Goal: Task Accomplishment & Management: Use online tool/utility

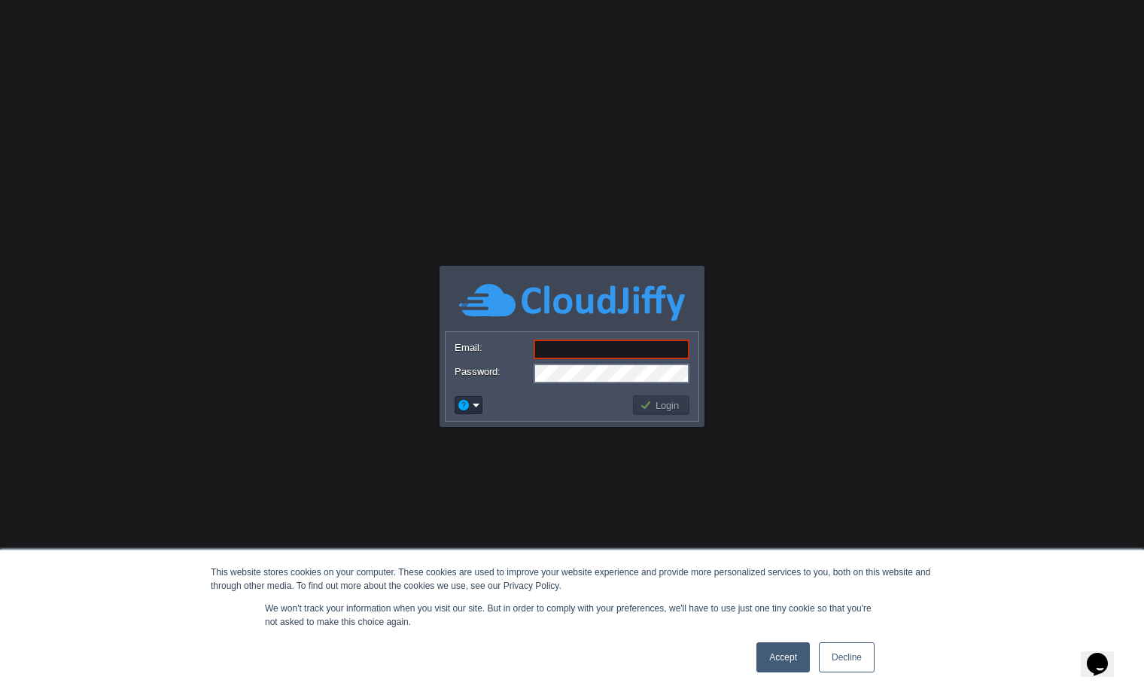
type input "[EMAIL_ADDRESS][DOMAIN_NAME]"
click at [668, 413] on td "Login" at bounding box center [661, 405] width 56 height 20
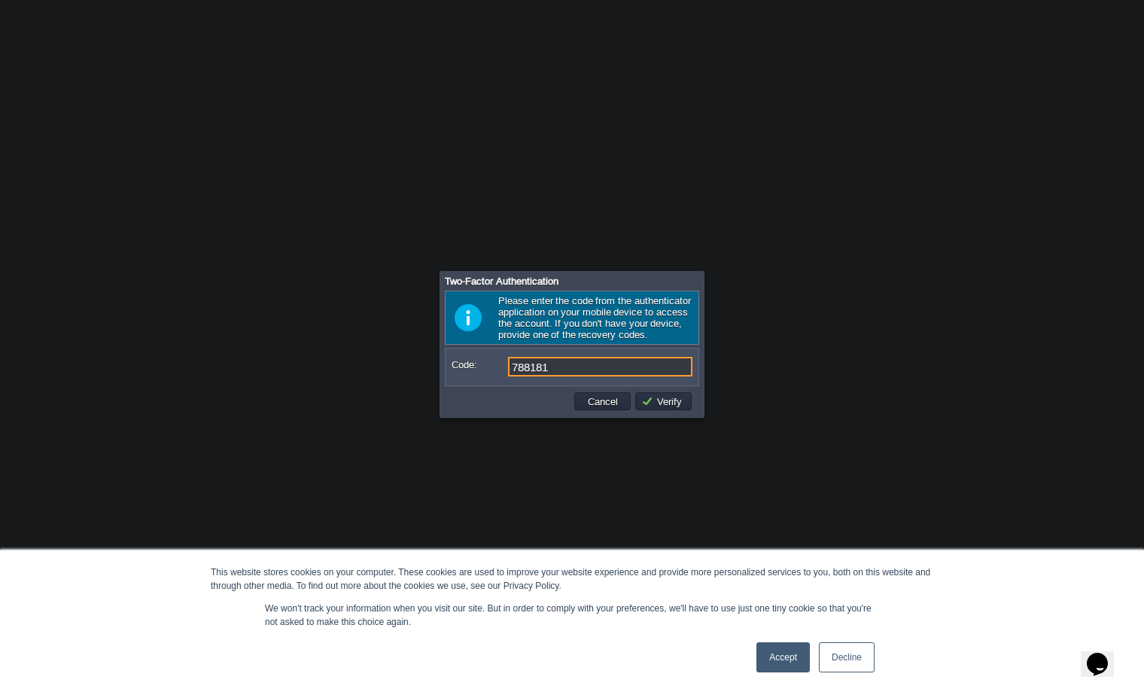
type input "788181"
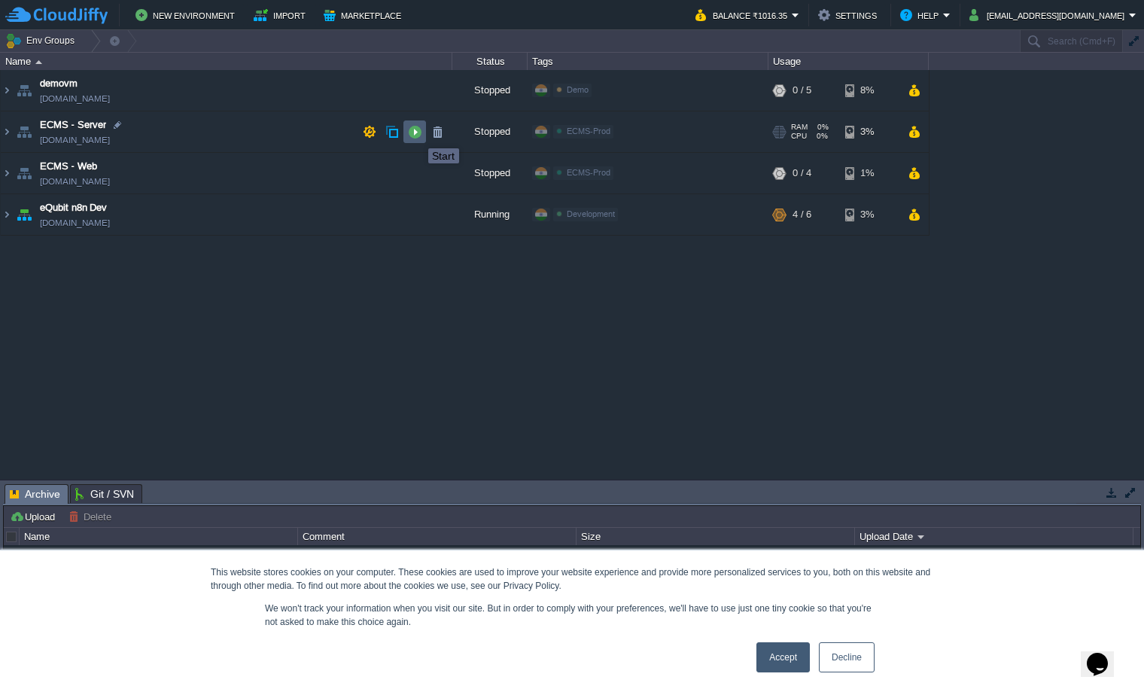
click at [417, 134] on button "button" at bounding box center [415, 132] width 14 height 14
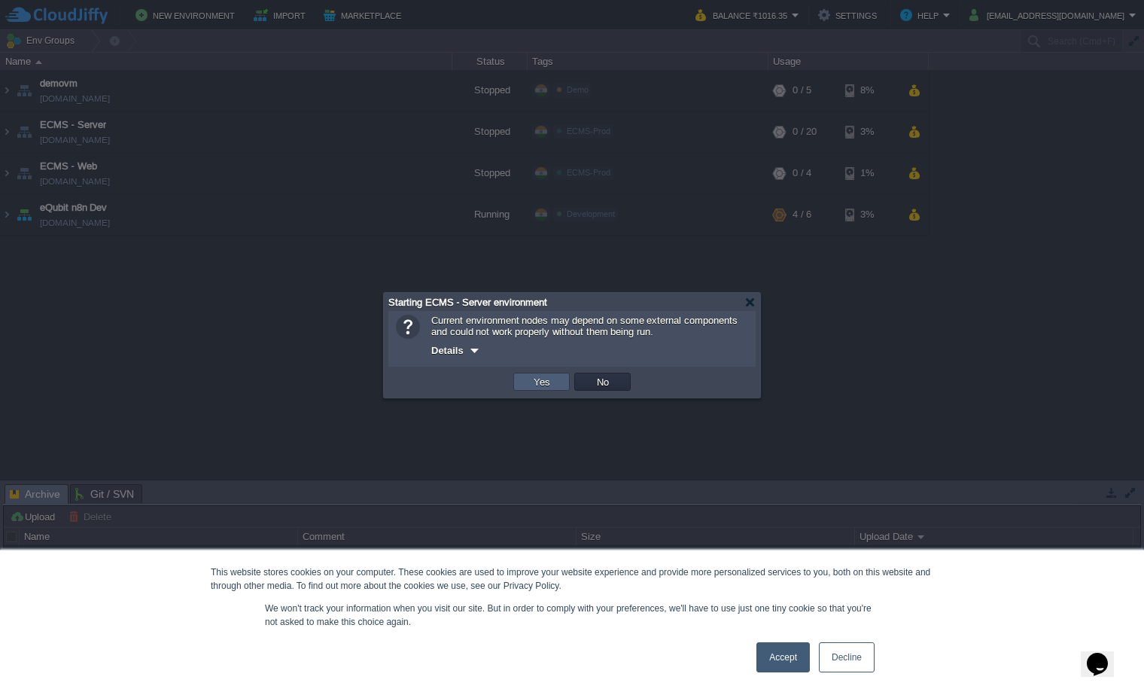
click at [540, 384] on button "Yes" at bounding box center [542, 382] width 26 height 14
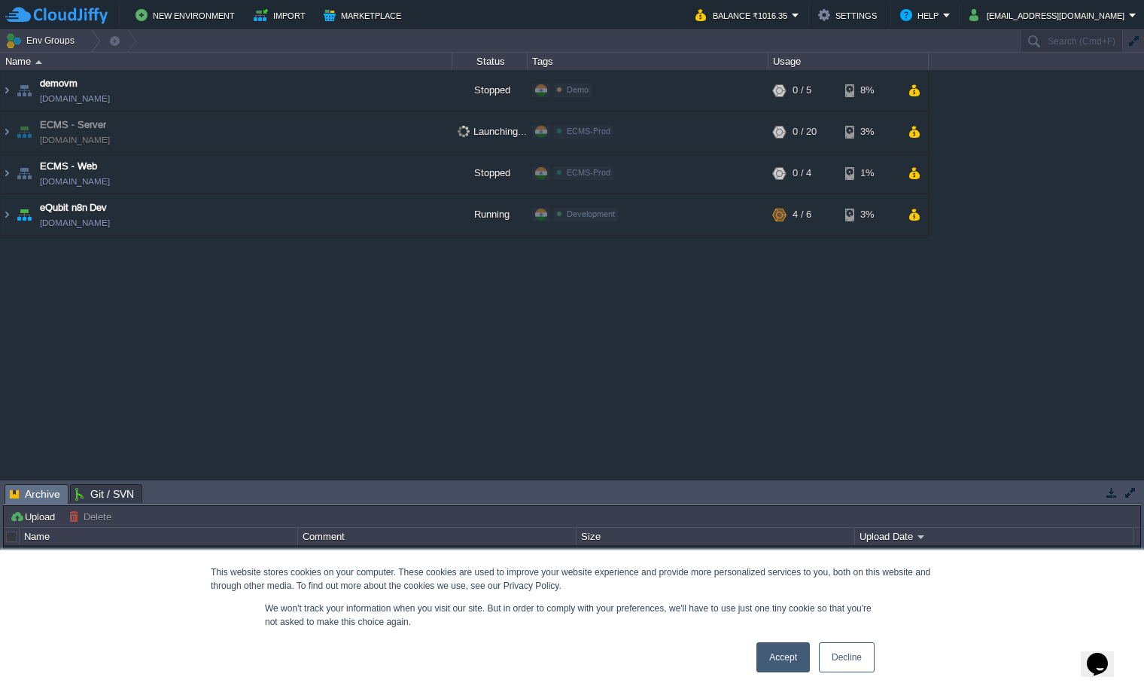
click at [854, 653] on link "Decline" at bounding box center [847, 657] width 56 height 30
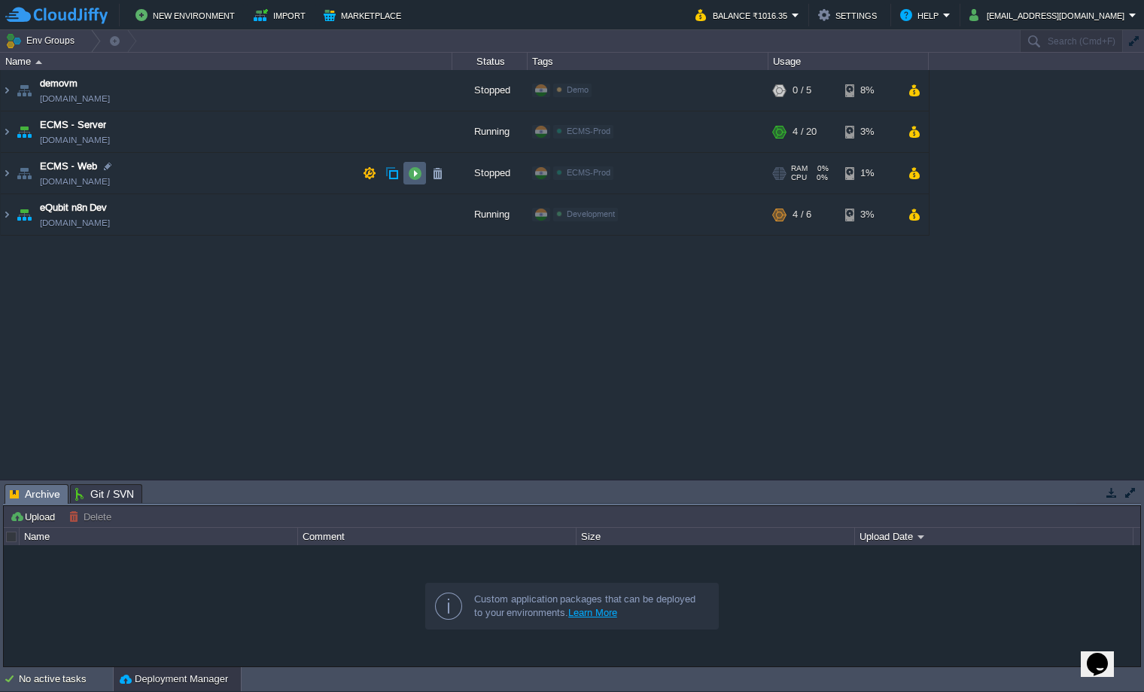
click at [416, 181] on td at bounding box center [415, 173] width 23 height 23
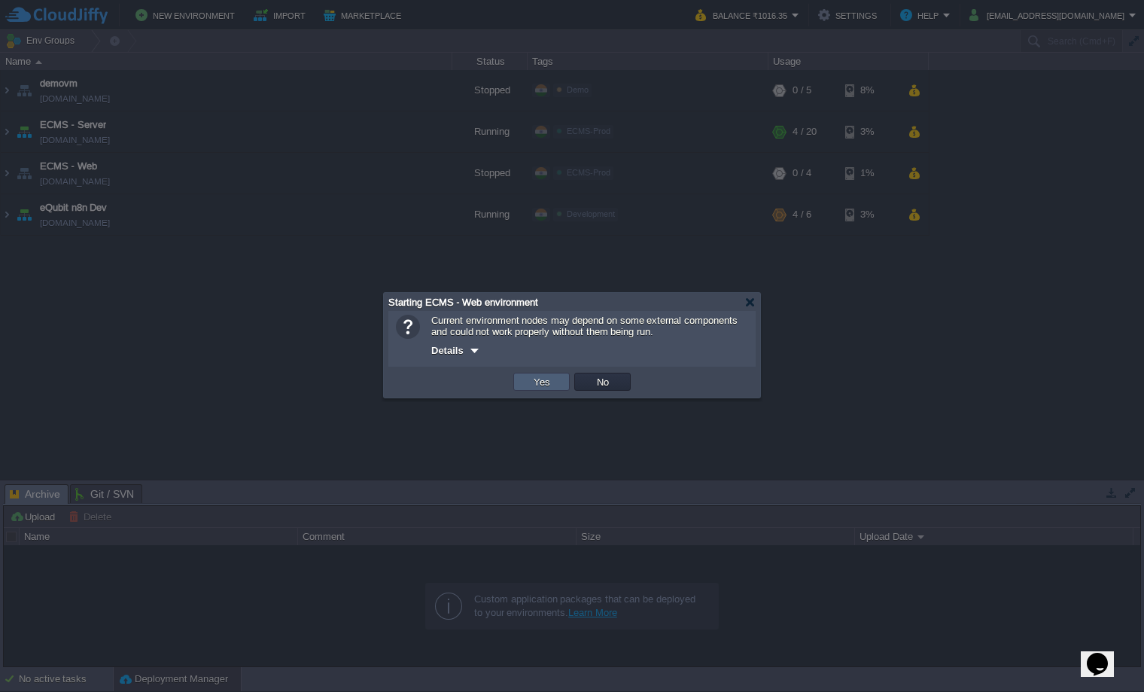
click at [550, 387] on button "Yes" at bounding box center [542, 382] width 26 height 14
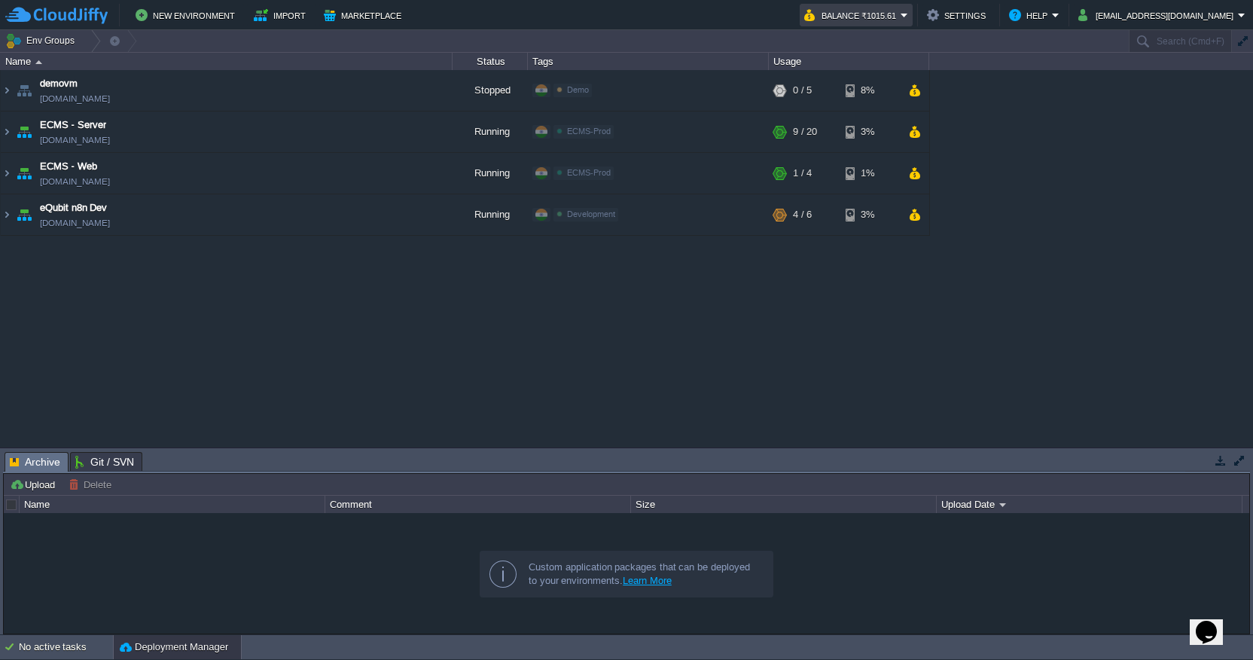
click at [900, 17] on button "Balance ₹1015.61" at bounding box center [852, 15] width 96 height 18
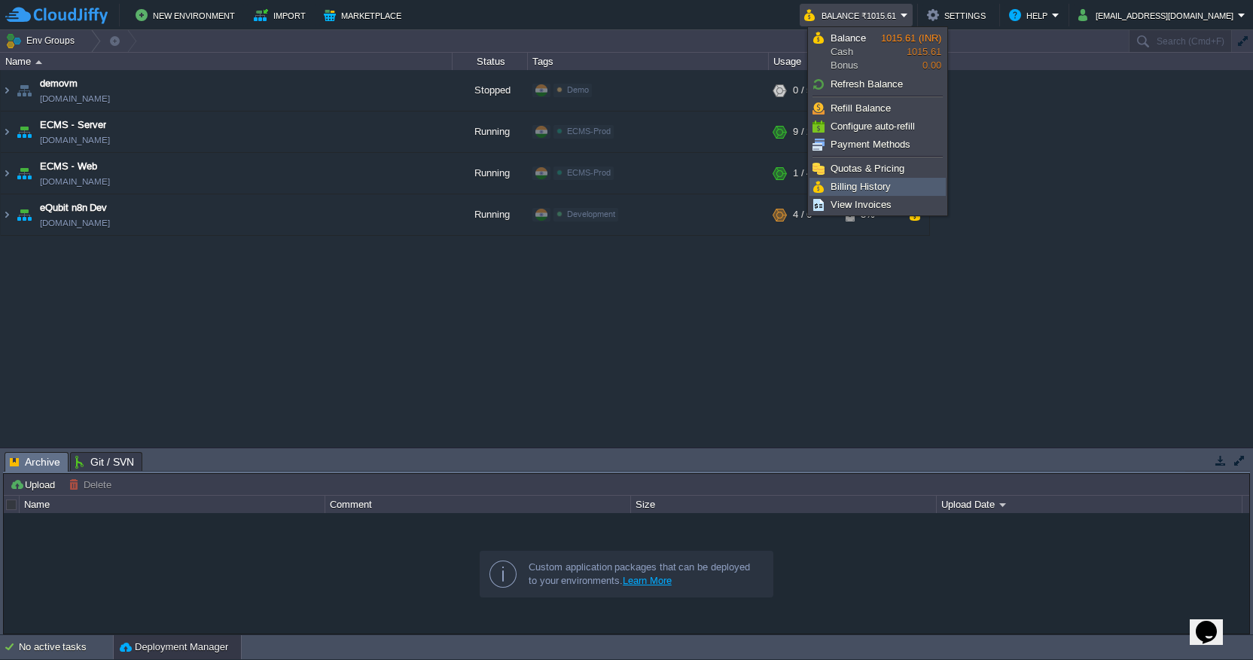
click at [847, 187] on span "Billing History" at bounding box center [860, 186] width 60 height 11
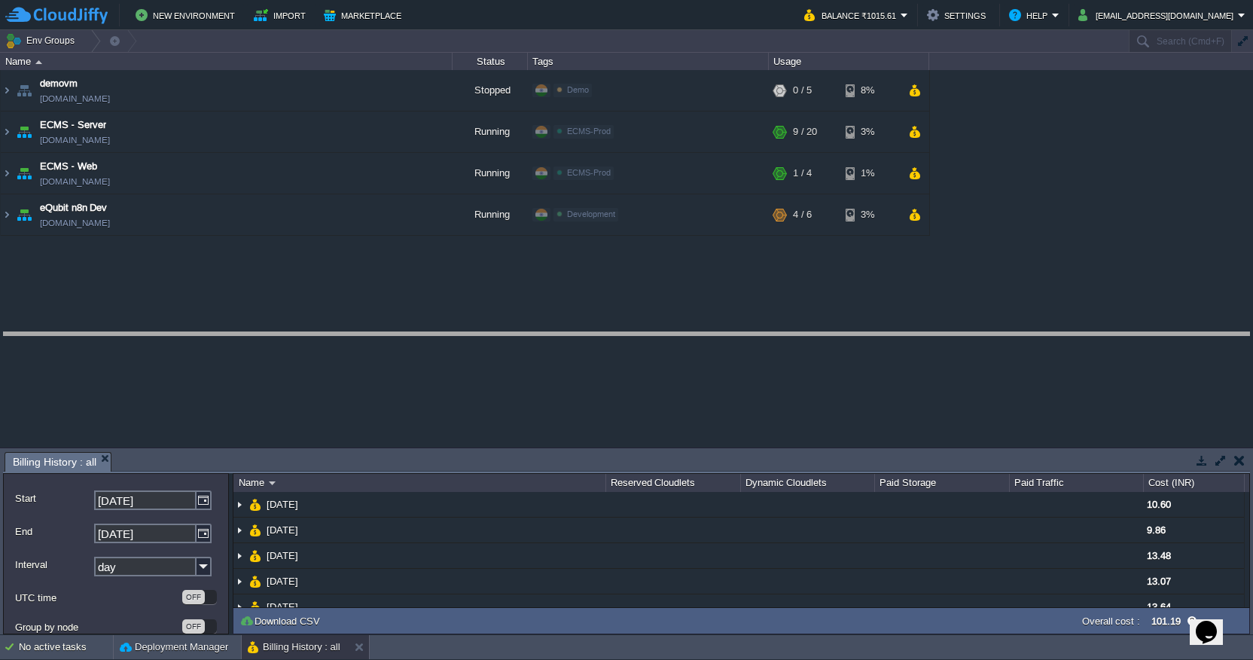
drag, startPoint x: 542, startPoint y: 469, endPoint x: 547, endPoint y: 349, distance: 119.8
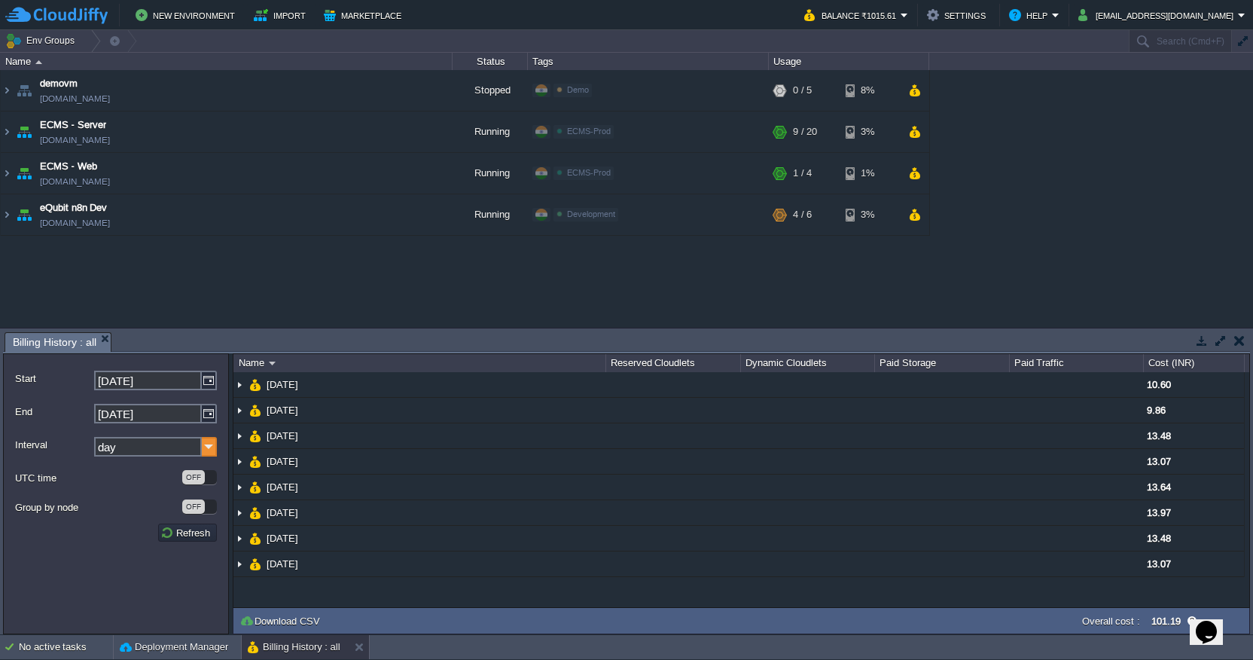
click at [212, 446] on img at bounding box center [209, 447] width 15 height 20
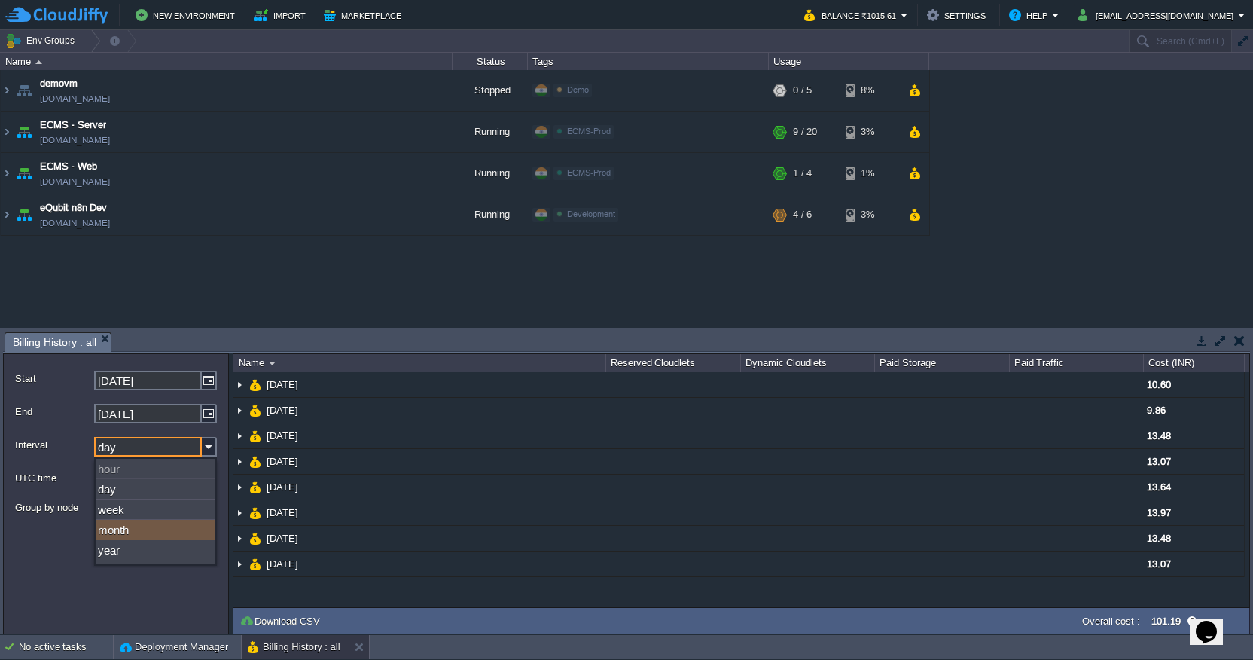
click at [148, 532] on div "month" at bounding box center [156, 529] width 120 height 20
type input "month"
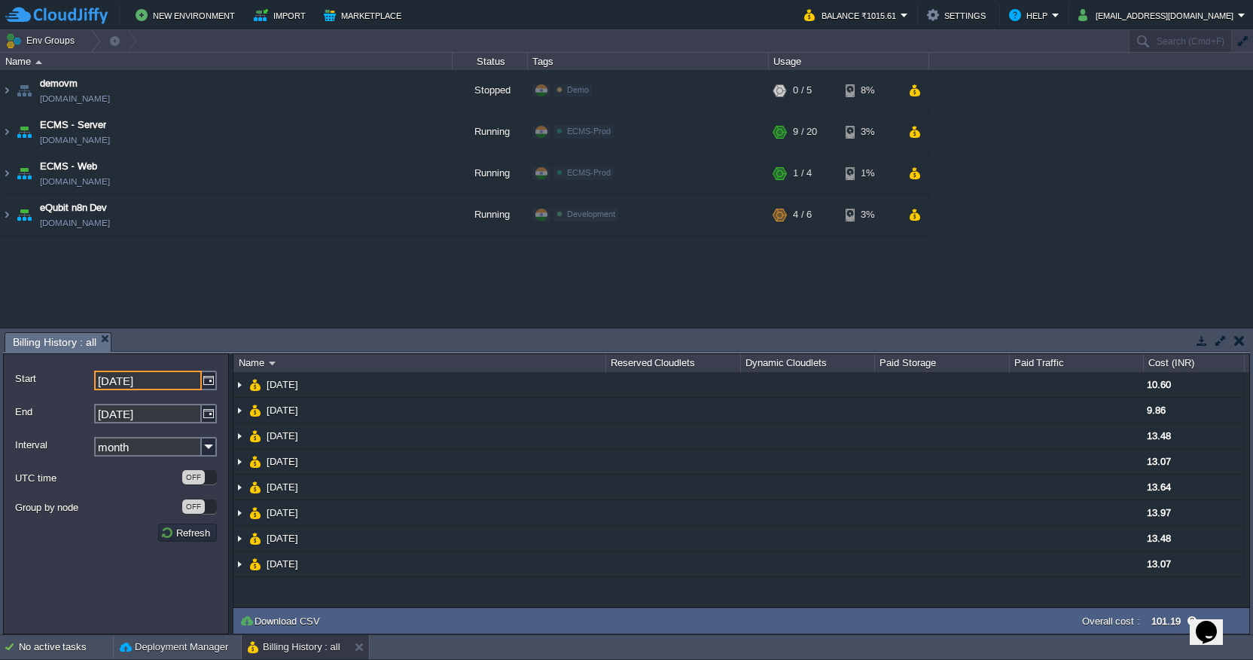
click at [175, 379] on input "[DATE]" at bounding box center [148, 380] width 108 height 20
click at [205, 381] on img at bounding box center [209, 380] width 15 height 20
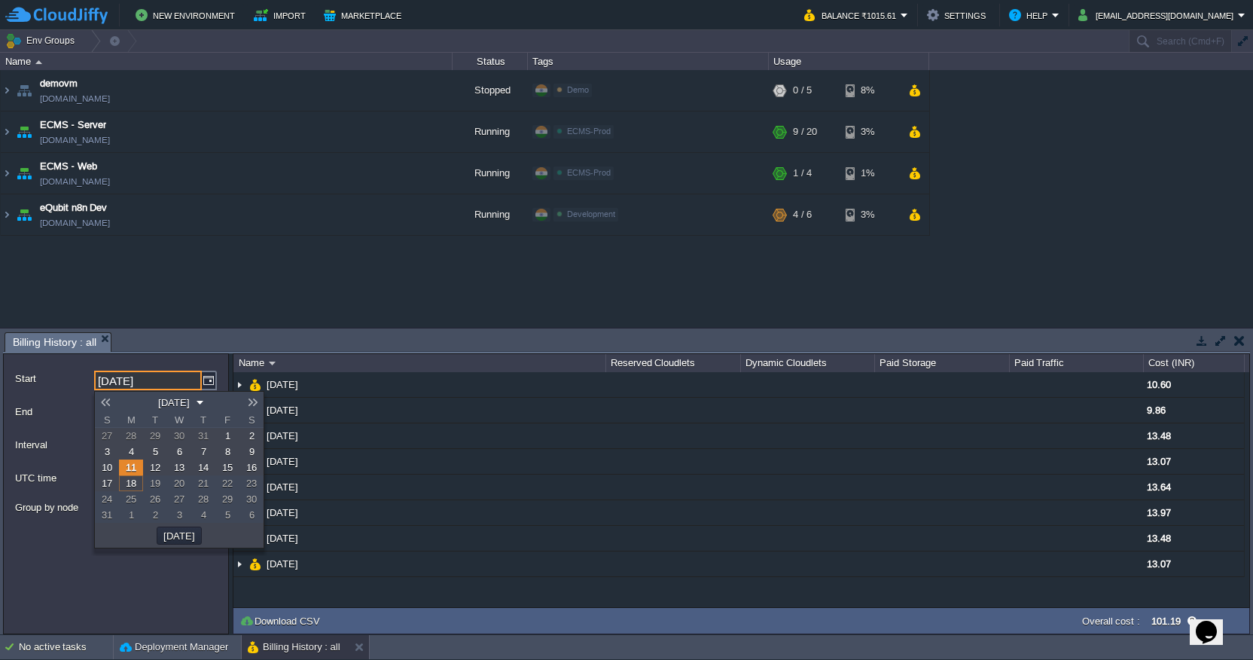
click at [105, 401] on link at bounding box center [105, 402] width 21 height 12
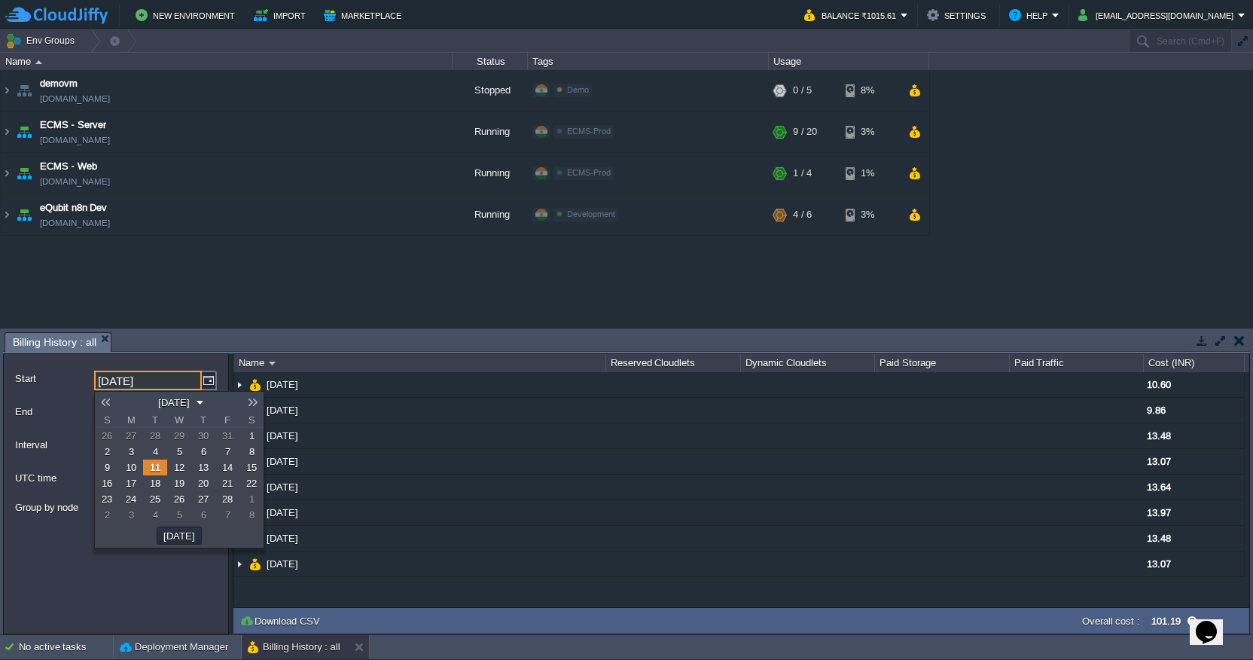
click at [105, 401] on link at bounding box center [105, 402] width 21 height 12
click at [181, 437] on span "1" at bounding box center [179, 435] width 5 height 11
type input "[DATE]"
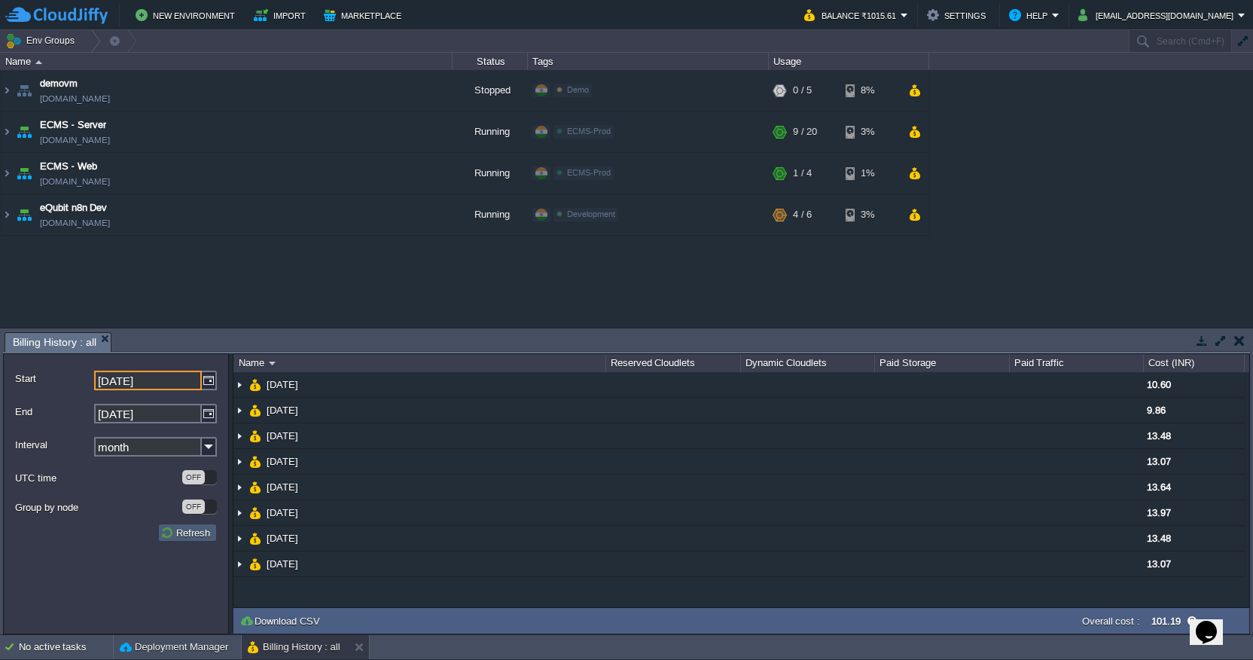
click at [196, 535] on button "Refresh" at bounding box center [187, 533] width 54 height 14
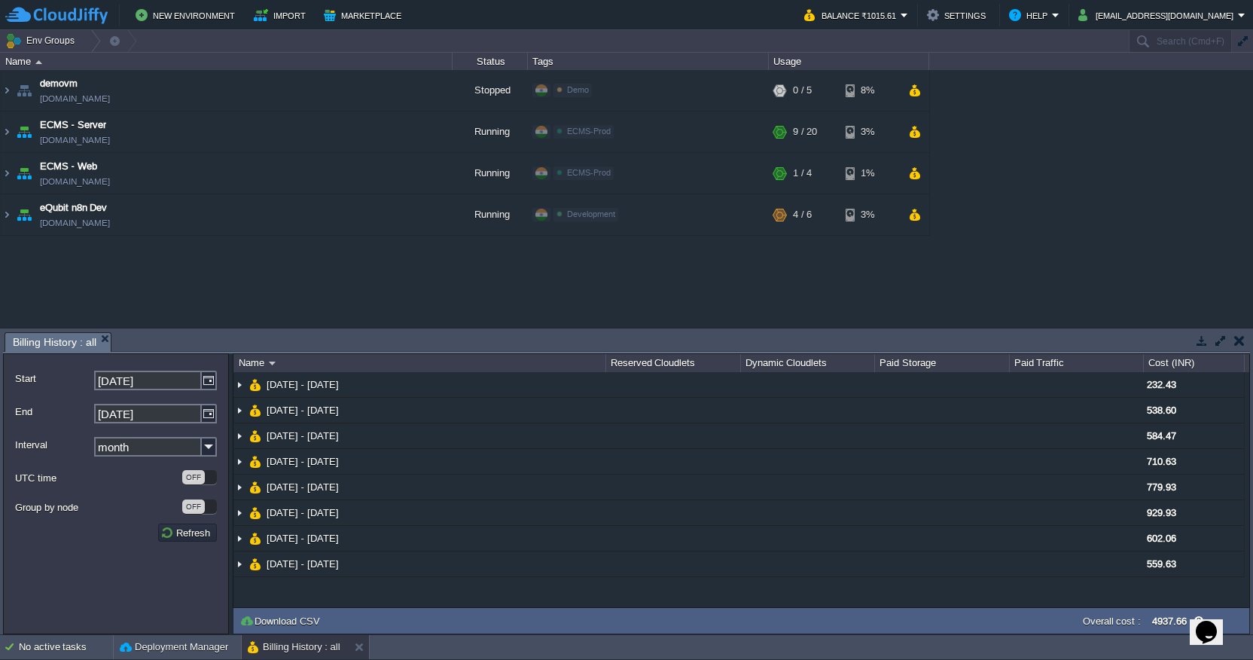
click at [606, 281] on div "demovm [DOMAIN_NAME] Stopped Demo Edit RAM 0% CPU 0% 0 / 5 8% ECMS - Server [DO…" at bounding box center [626, 198] width 1253 height 257
